Goal: Find specific page/section: Find specific page/section

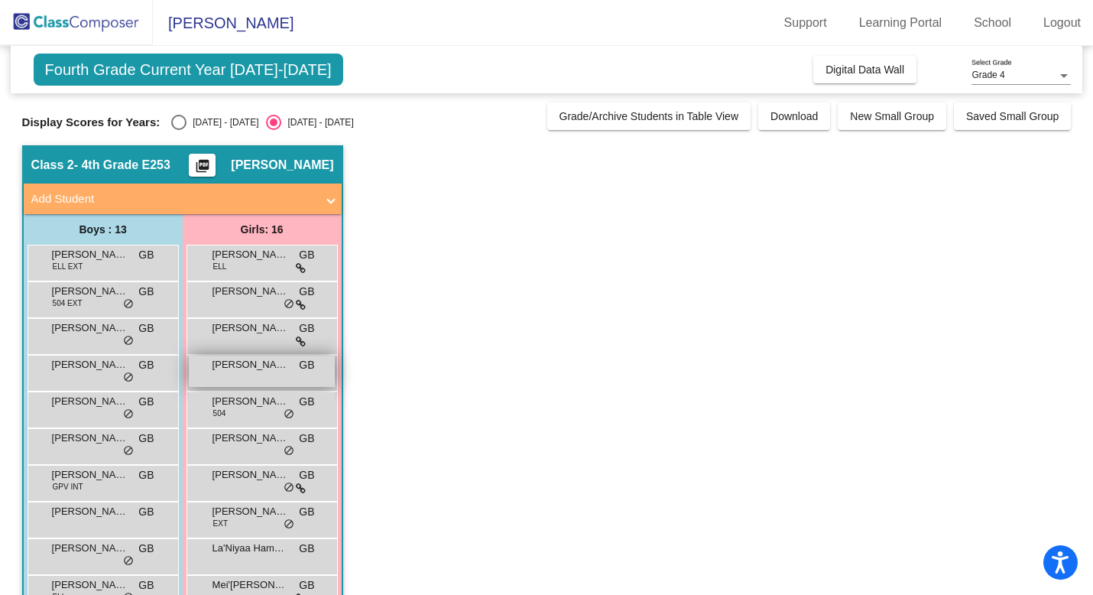
scroll to position [44, 0]
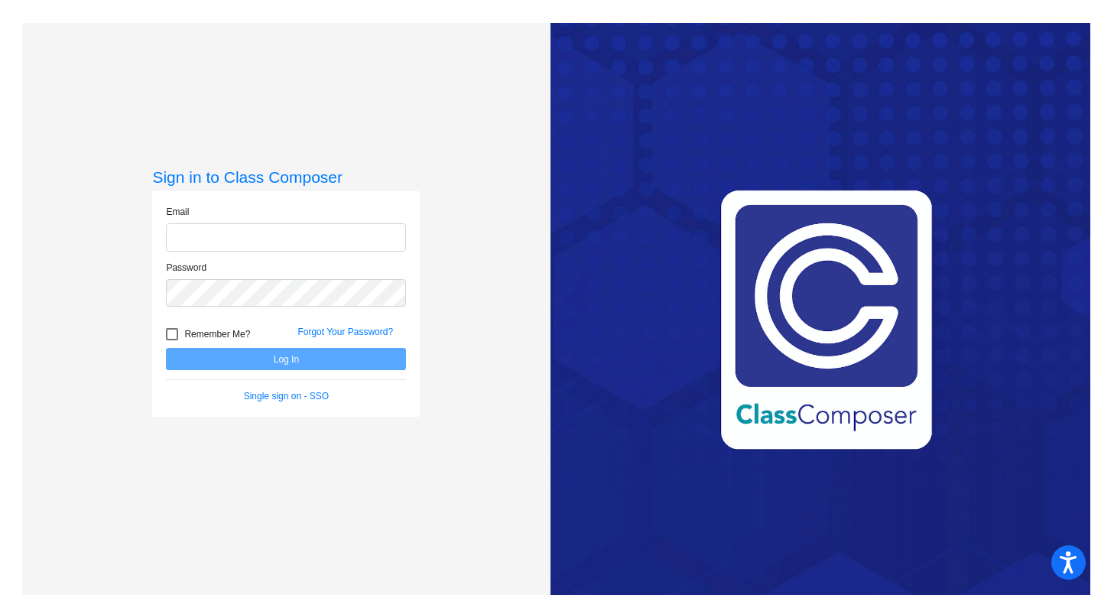
type input "[EMAIL_ADDRESS][DOMAIN_NAME]"
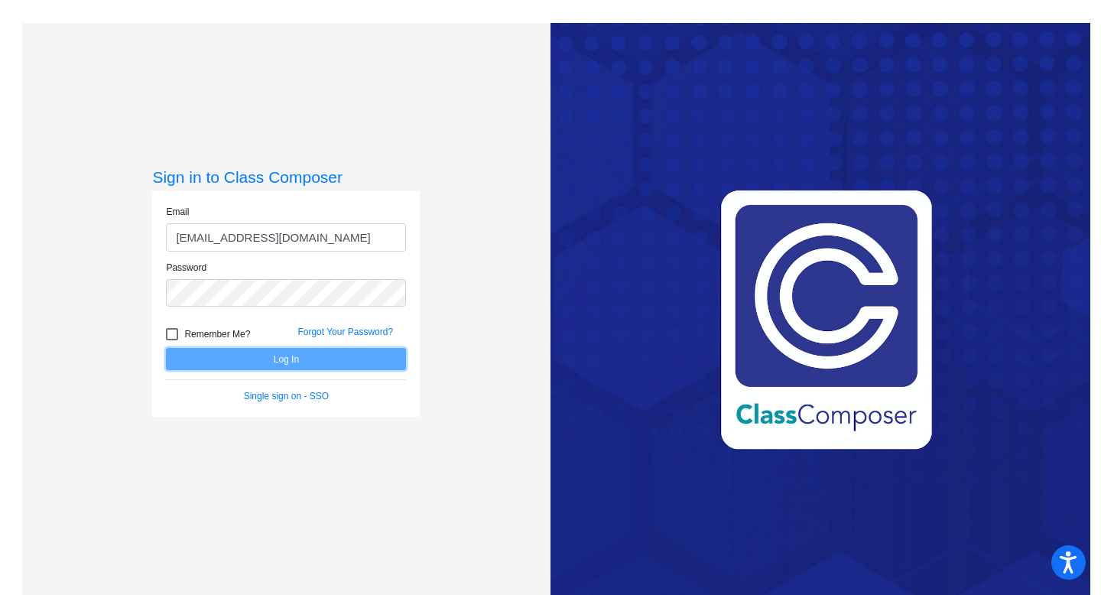
click at [253, 354] on button "Log In" at bounding box center [286, 359] width 240 height 22
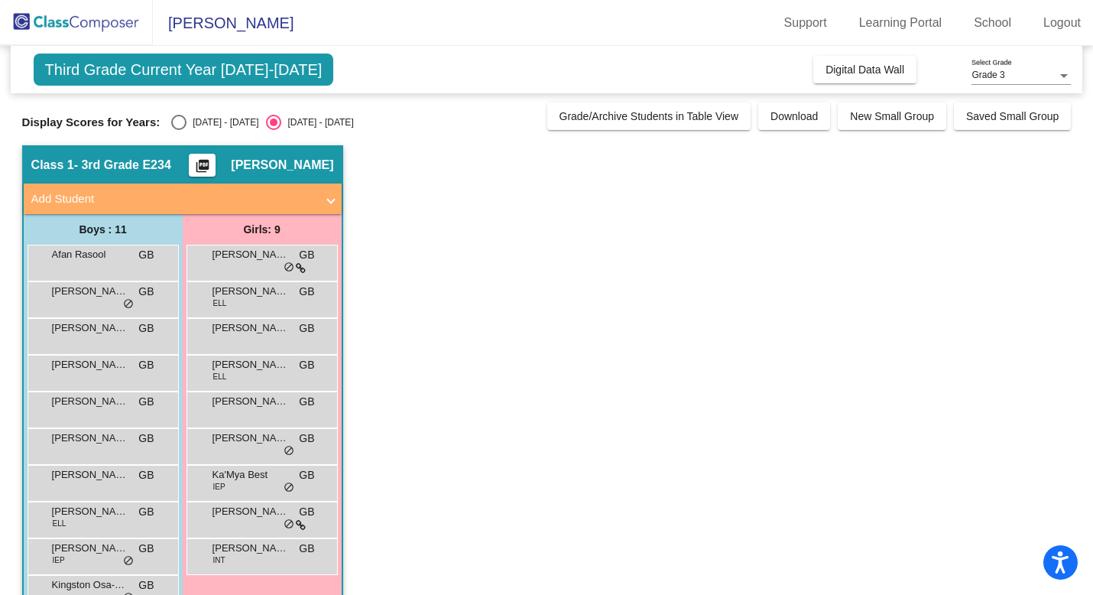
click at [177, 119] on div "Select an option" at bounding box center [178, 122] width 15 height 15
click at [178, 130] on input "[DATE] - [DATE]" at bounding box center [178, 130] width 1 height 1
radio input "true"
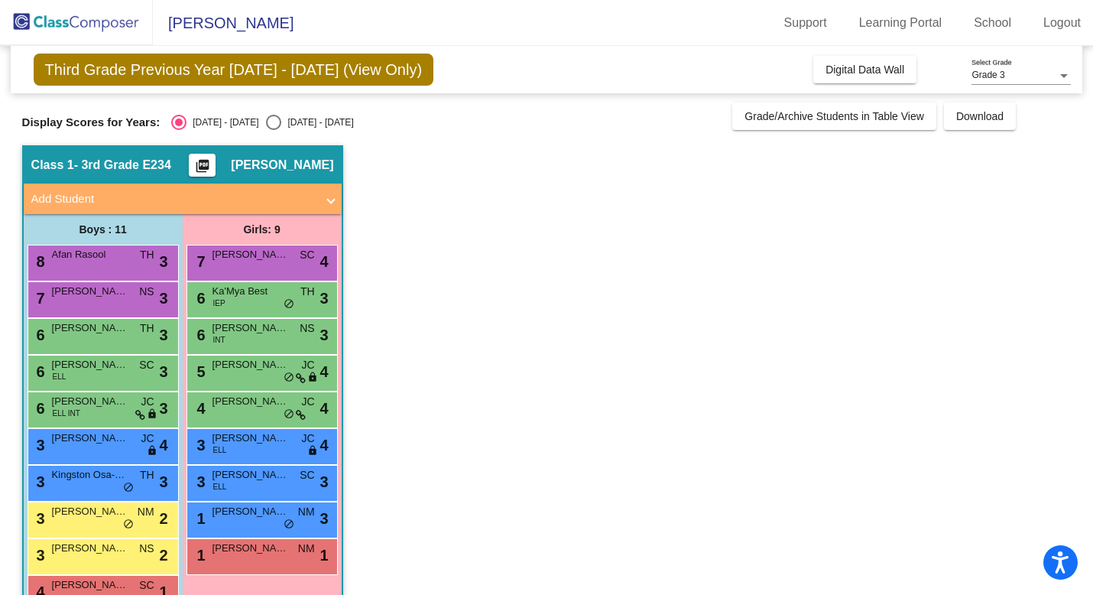
click at [1048, 76] on div "Grade 3" at bounding box center [1015, 75] width 86 height 11
click at [1001, 107] on span "Grade 4" at bounding box center [1021, 103] width 99 height 28
